Goal: Information Seeking & Learning: Learn about a topic

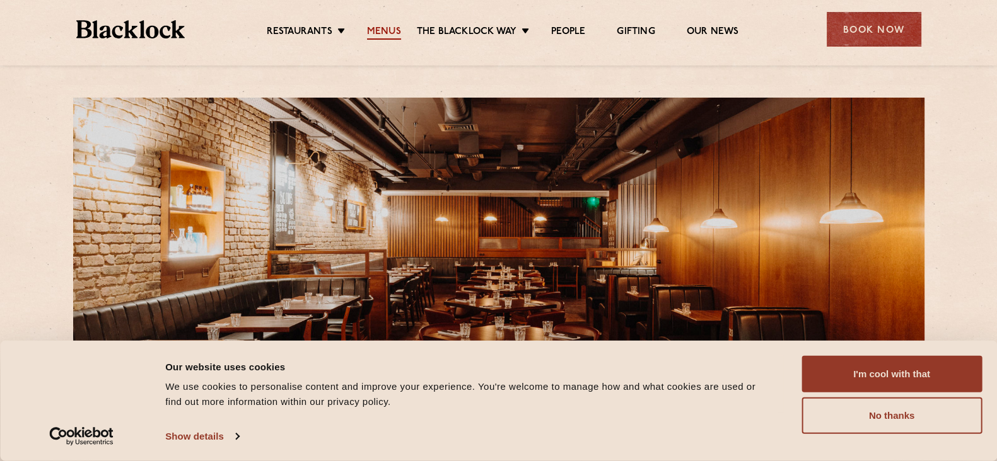
click at [384, 27] on link "Menus" at bounding box center [384, 33] width 34 height 14
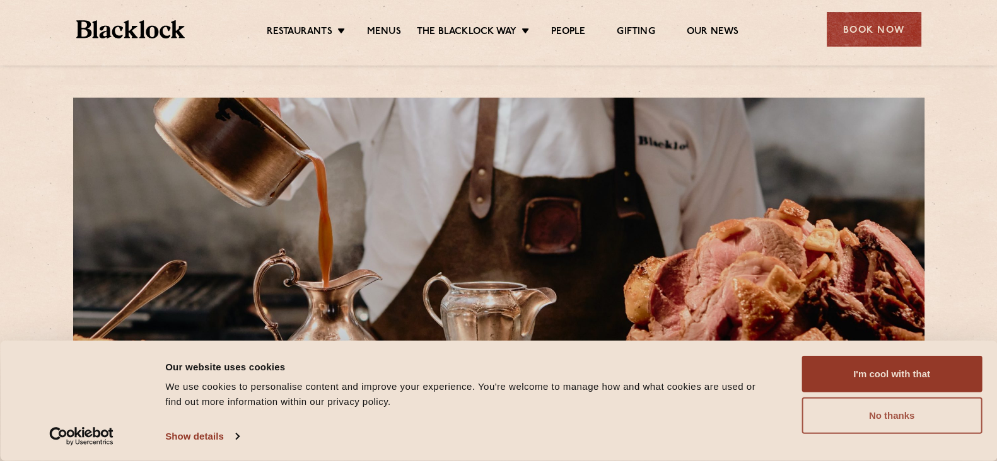
click at [872, 427] on button "No thanks" at bounding box center [891, 416] width 180 height 37
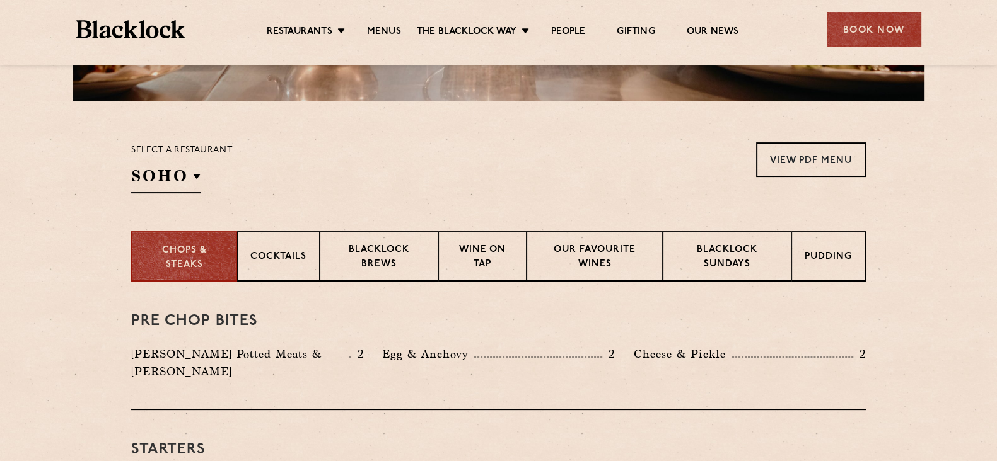
scroll to position [356, 0]
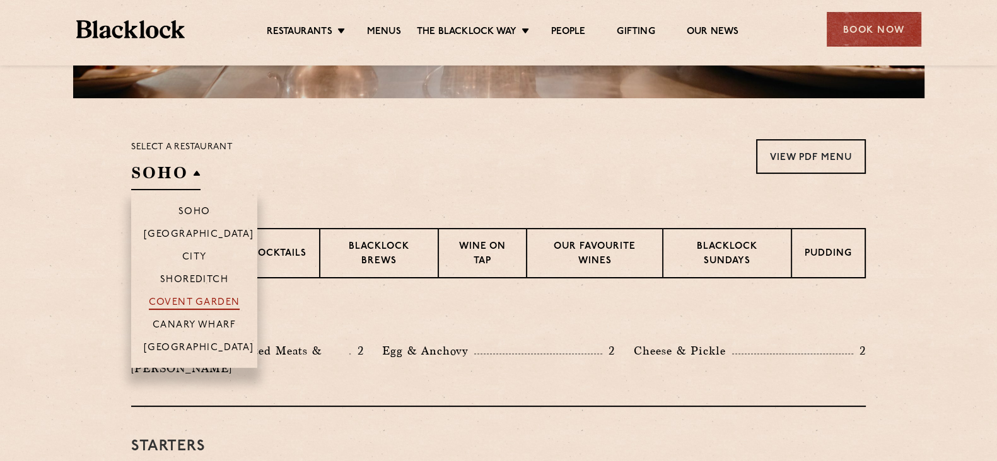
click at [213, 300] on p "Covent Garden" at bounding box center [194, 304] width 91 height 13
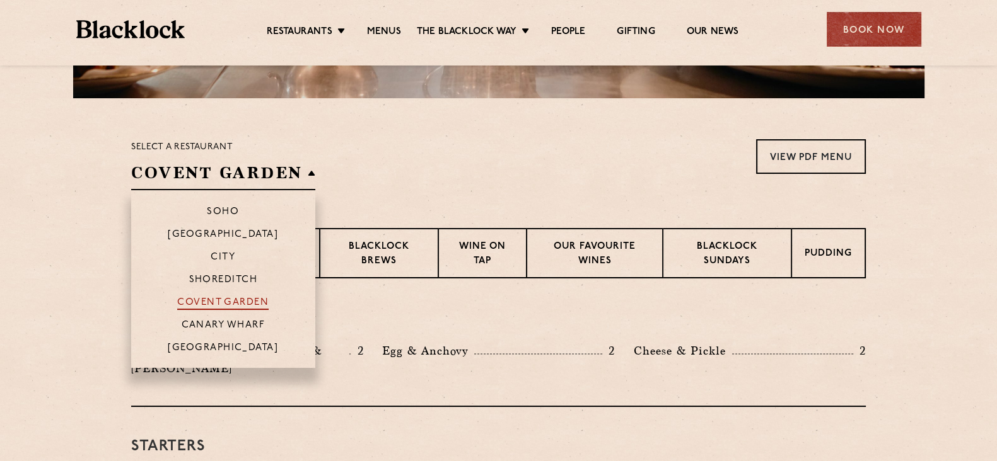
click at [226, 298] on p "Covent Garden" at bounding box center [222, 304] width 91 height 13
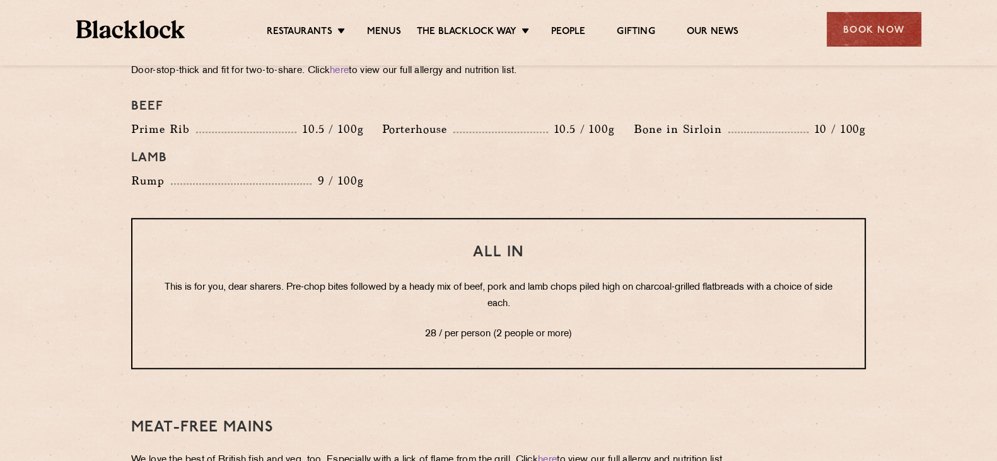
scroll to position [0, 0]
